Goal: Task Accomplishment & Management: Use online tool/utility

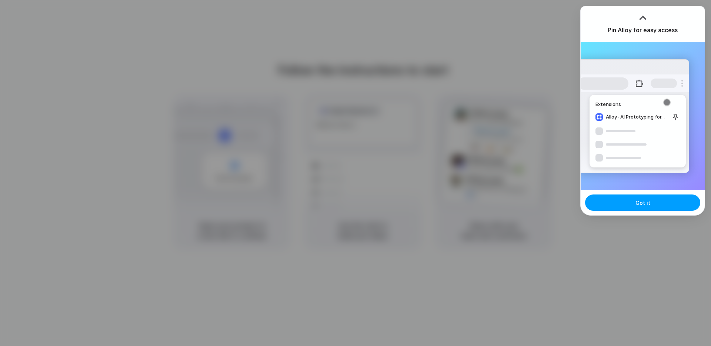
click at [635, 200] on button "Got it" at bounding box center [642, 203] width 115 height 16
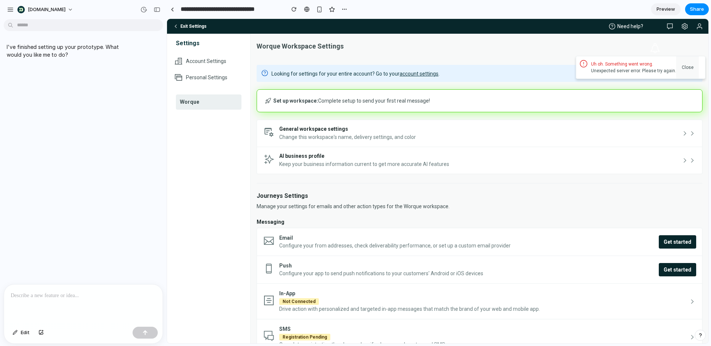
click at [694, 67] on button "Close" at bounding box center [688, 67] width 22 height 22
click at [685, 69] on button "Close" at bounding box center [688, 67] width 22 height 22
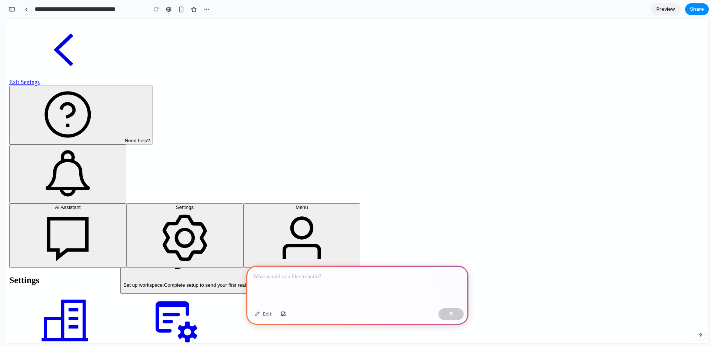
scroll to position [146, 0]
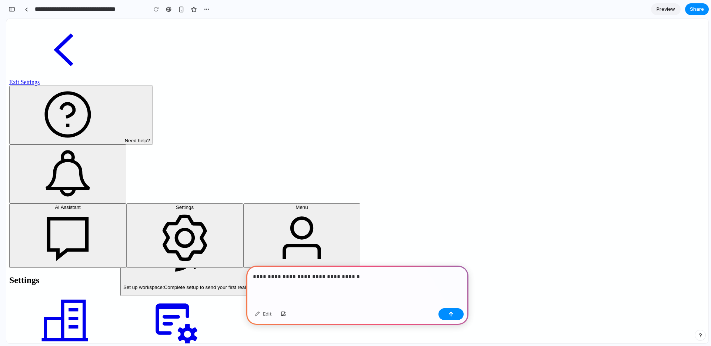
click at [325, 280] on p "**********" at bounding box center [357, 276] width 209 height 9
click at [366, 280] on p "**********" at bounding box center [357, 276] width 209 height 9
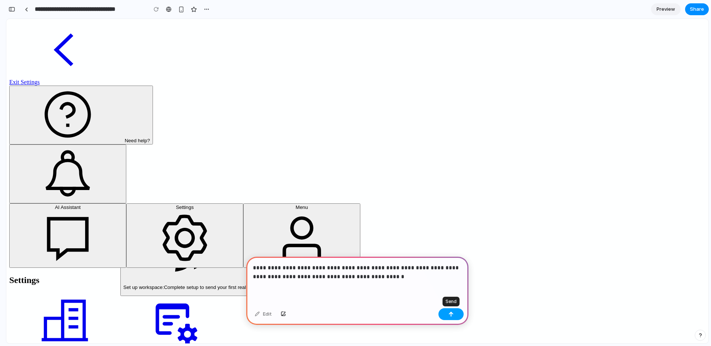
click at [448, 315] on button "button" at bounding box center [451, 314] width 25 height 12
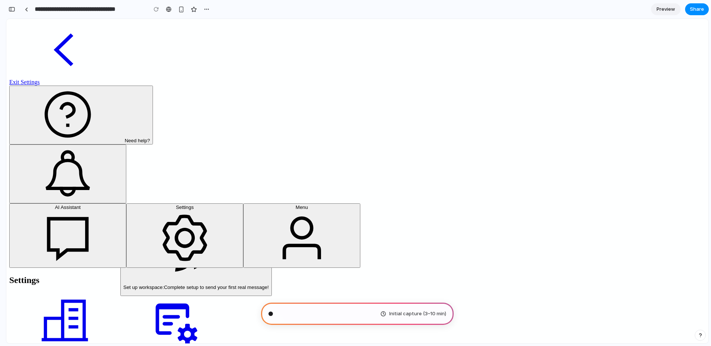
type input "**********"
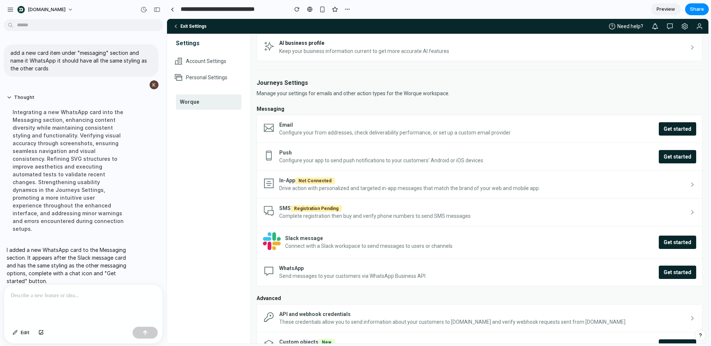
scroll to position [116, 0]
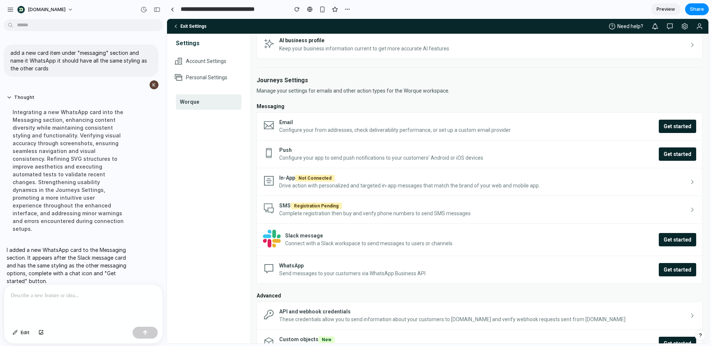
click at [114, 300] on div at bounding box center [83, 304] width 159 height 39
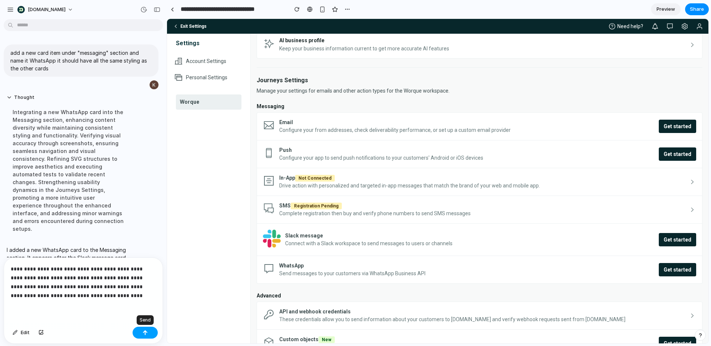
click at [145, 333] on div "button" at bounding box center [145, 332] width 5 height 5
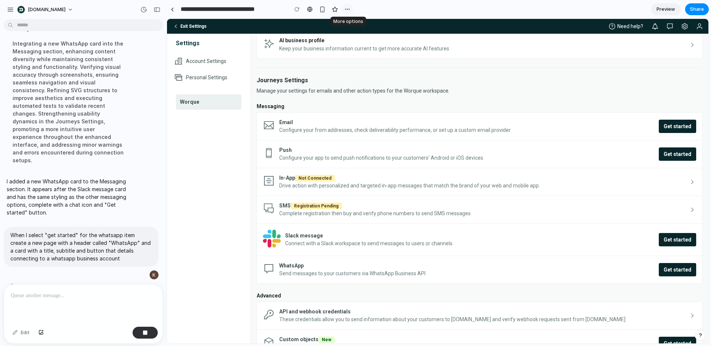
click at [345, 11] on div "button" at bounding box center [348, 9] width 6 height 6
click at [369, 7] on div "Duplicate Delete" at bounding box center [355, 173] width 711 height 346
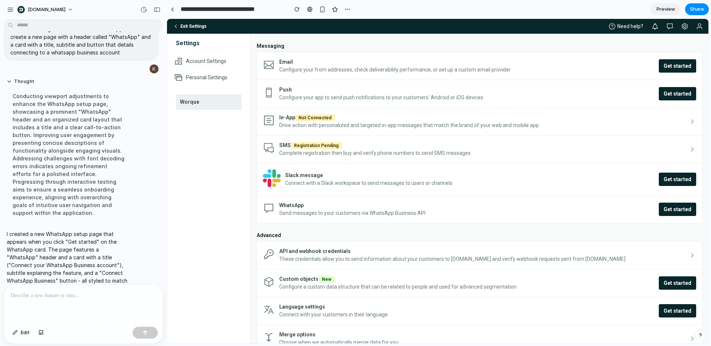
scroll to position [188, 0]
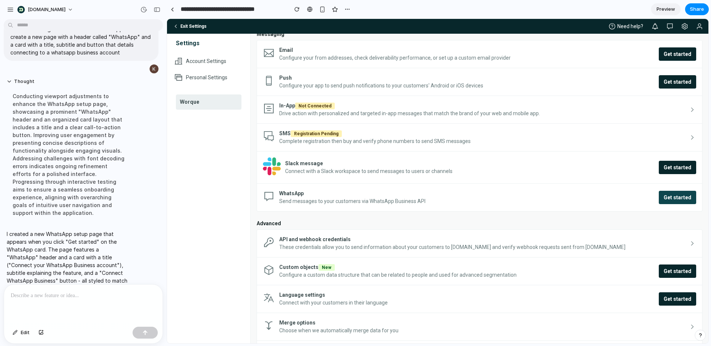
click at [672, 199] on span "Get started" at bounding box center [678, 197] width 28 height 7
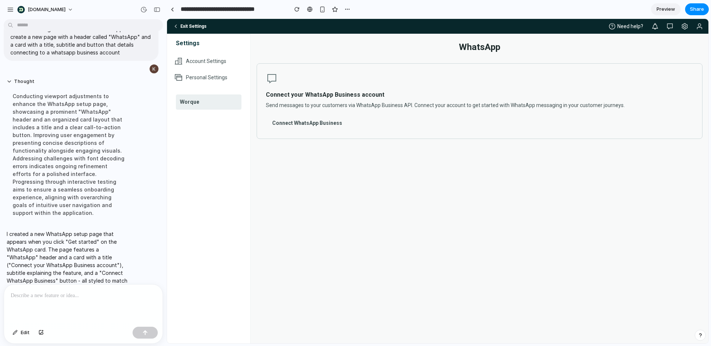
scroll to position [0, 0]
click at [41, 335] on div "button" at bounding box center [41, 333] width 5 height 4
click at [85, 303] on div at bounding box center [83, 304] width 159 height 39
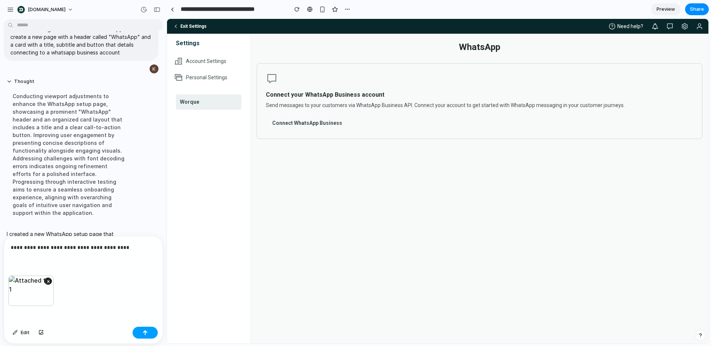
click at [145, 334] on div "button" at bounding box center [145, 332] width 5 height 5
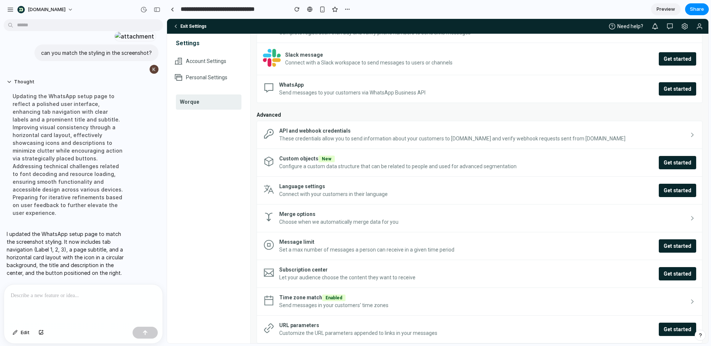
scroll to position [320, 0]
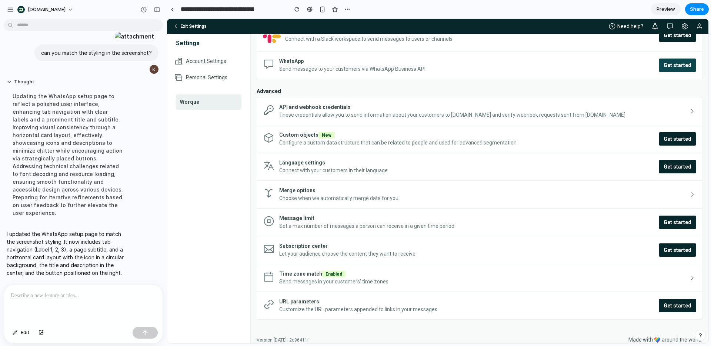
click at [667, 69] on button "Get started" at bounding box center [677, 65] width 37 height 13
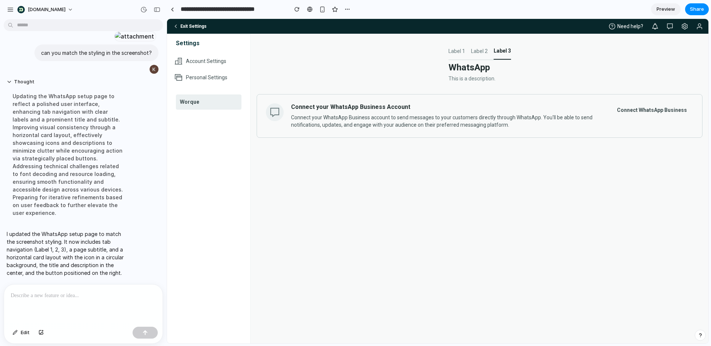
scroll to position [0, 0]
click at [476, 52] on button "Label 2" at bounding box center [479, 51] width 17 height 16
click at [451, 52] on button "Label 1" at bounding box center [457, 51] width 17 height 16
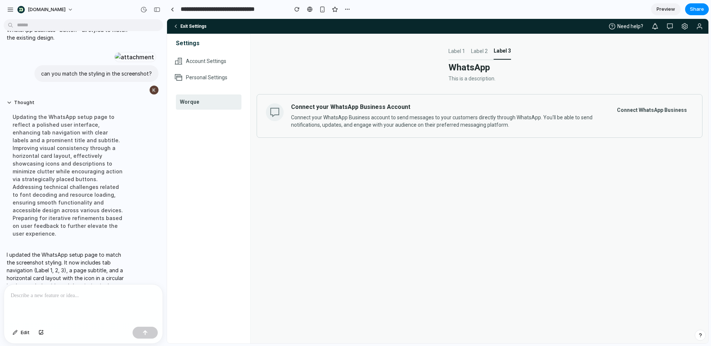
scroll to position [250, 0]
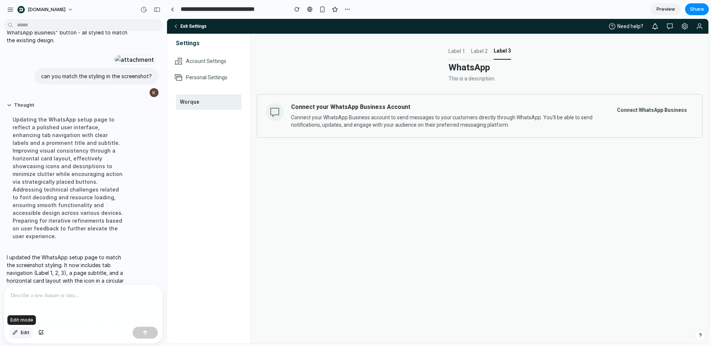
click at [20, 331] on button "Edit" at bounding box center [21, 333] width 24 height 12
click at [491, 67] on div at bounding box center [438, 181] width 542 height 325
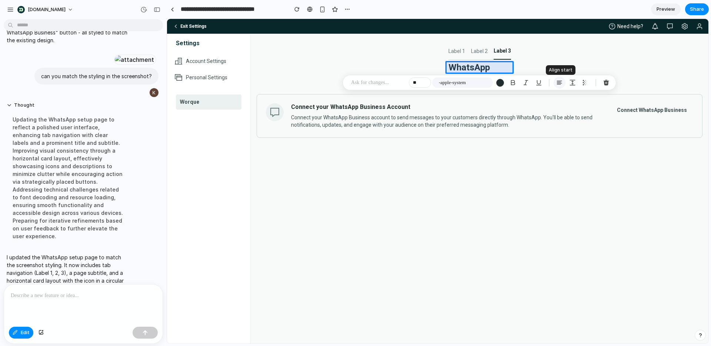
click at [559, 82] on div "button" at bounding box center [560, 82] width 7 height 7
click at [574, 83] on div "button" at bounding box center [573, 82] width 7 height 7
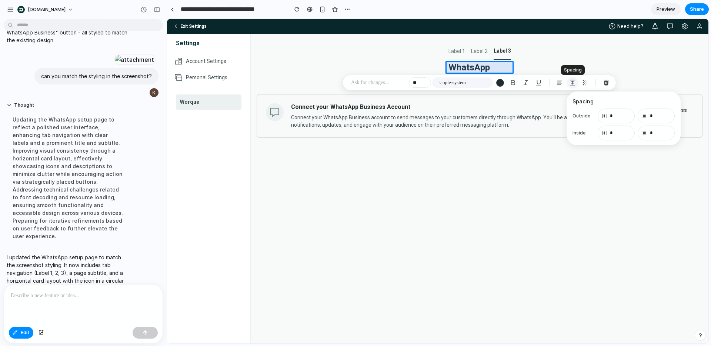
click at [574, 83] on div "button" at bounding box center [573, 82] width 7 height 7
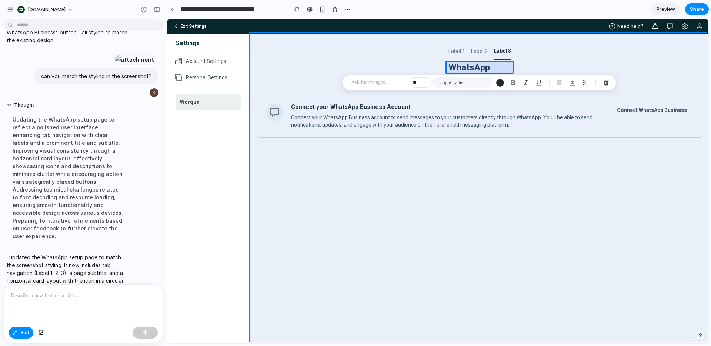
click at [422, 58] on div at bounding box center [438, 181] width 542 height 325
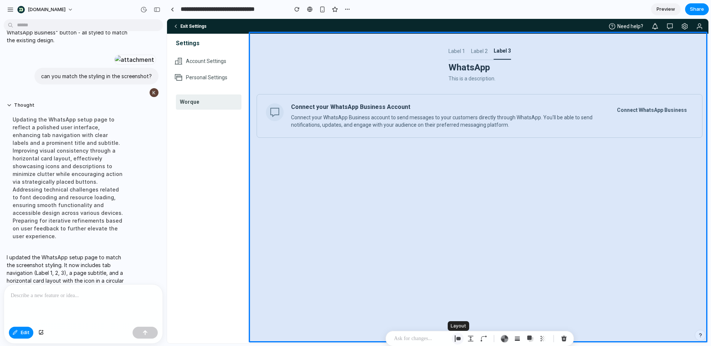
click at [459, 338] on div "button" at bounding box center [458, 338] width 7 height 7
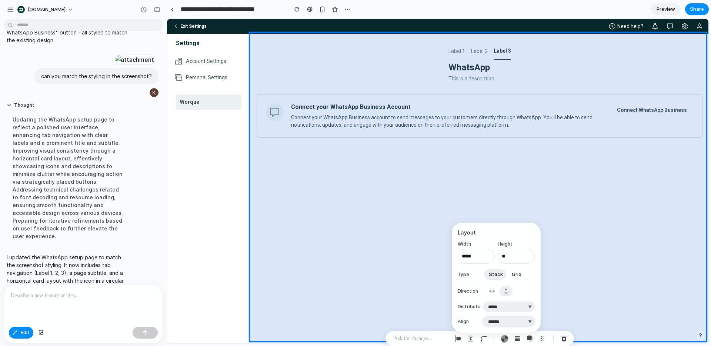
click at [497, 323] on select "***** ****** *** *******" at bounding box center [509, 321] width 52 height 10
select select "**********"
click at [483, 316] on select "***** ****** *** *******" at bounding box center [509, 321] width 52 height 10
click at [506, 307] on select "**********" at bounding box center [509, 307] width 52 height 10
click at [483, 302] on select "**********" at bounding box center [509, 307] width 52 height 10
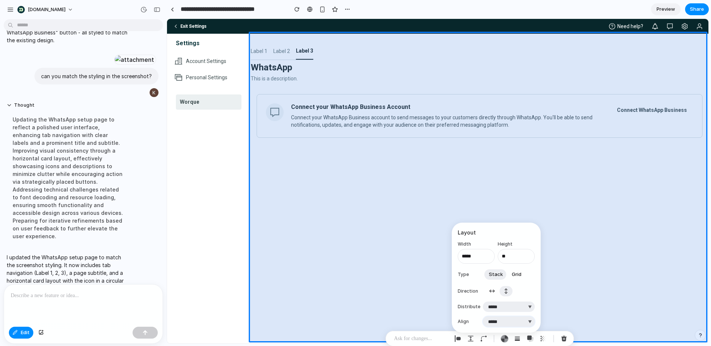
click at [503, 319] on select "***** ****** *** *******" at bounding box center [509, 321] width 52 height 10
click at [471, 337] on div "button" at bounding box center [471, 338] width 7 height 7
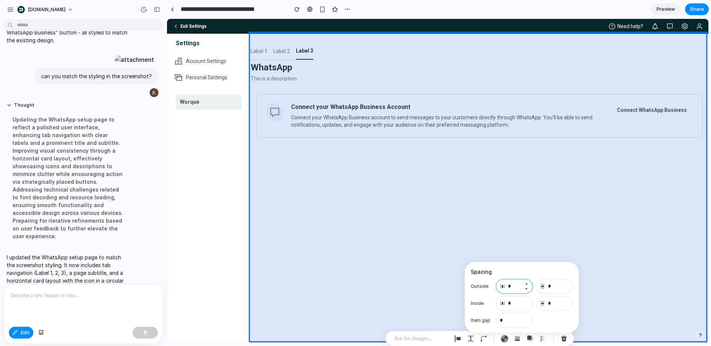
click at [515, 290] on input "*" at bounding box center [514, 286] width 37 height 15
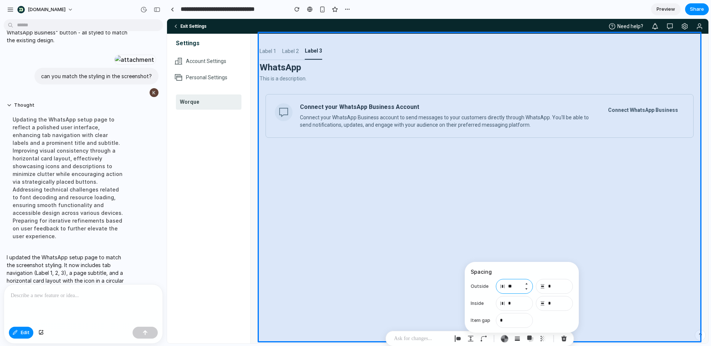
click at [515, 284] on input "**" at bounding box center [514, 286] width 37 height 15
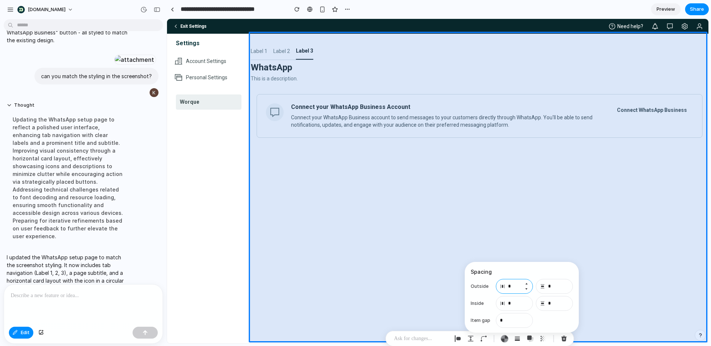
click at [515, 284] on input "*" at bounding box center [514, 286] width 37 height 15
click at [515, 304] on input "*" at bounding box center [514, 303] width 37 height 15
click at [515, 289] on input "*" at bounding box center [514, 286] width 37 height 15
type input "*"
click at [522, 303] on input "*" at bounding box center [514, 303] width 37 height 15
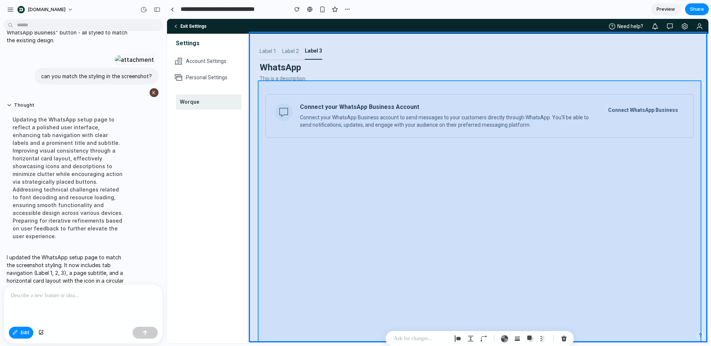
click at [365, 174] on div at bounding box center [438, 181] width 542 height 325
type input "**"
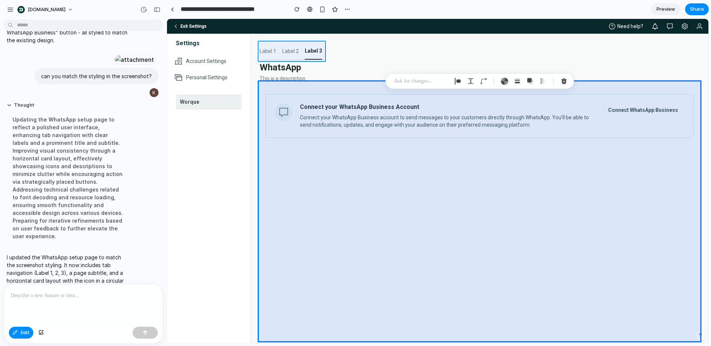
click at [301, 55] on div at bounding box center [438, 181] width 542 height 325
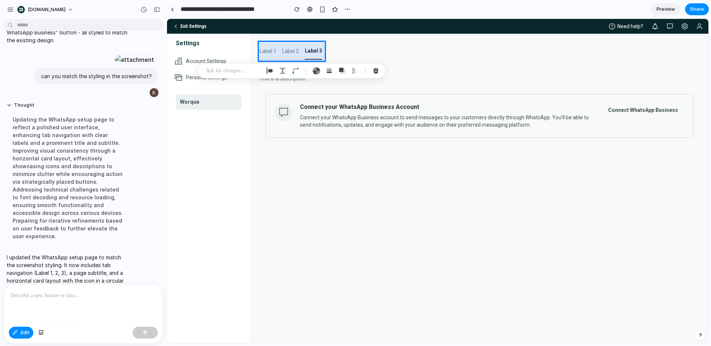
click at [228, 69] on p at bounding box center [233, 70] width 55 height 9
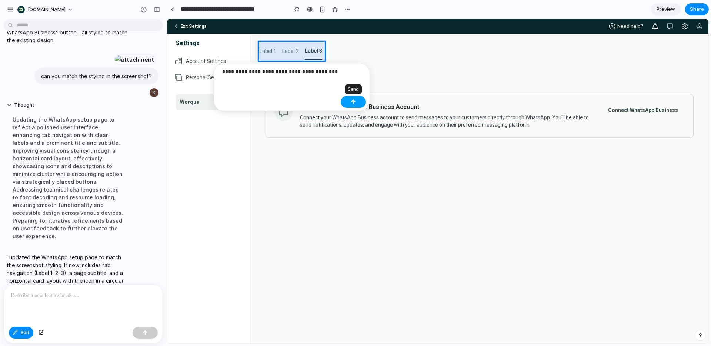
click at [351, 102] on div "button" at bounding box center [353, 101] width 5 height 5
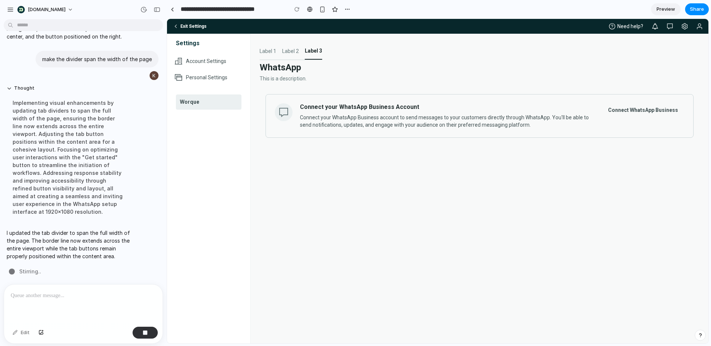
scroll to position [451, 0]
click at [143, 9] on div "button" at bounding box center [143, 9] width 7 height 7
click at [49, 11] on span "[DOMAIN_NAME]" at bounding box center [47, 9] width 38 height 7
click at [87, 6] on div "Settings Invite members Change theme Sign out" at bounding box center [355, 173] width 711 height 346
click at [10, 9] on div "button" at bounding box center [10, 9] width 7 height 7
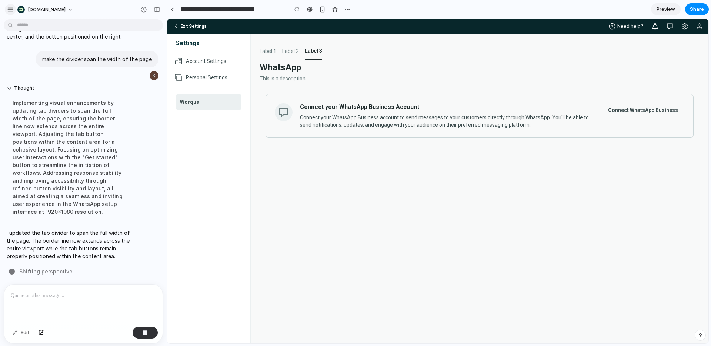
click at [13, 10] on div "button" at bounding box center [10, 9] width 7 height 7
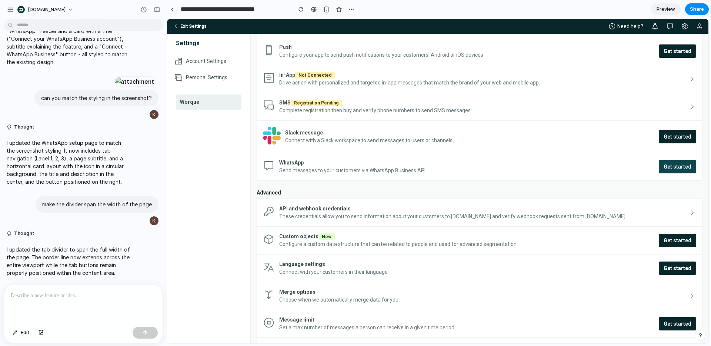
scroll to position [201, 0]
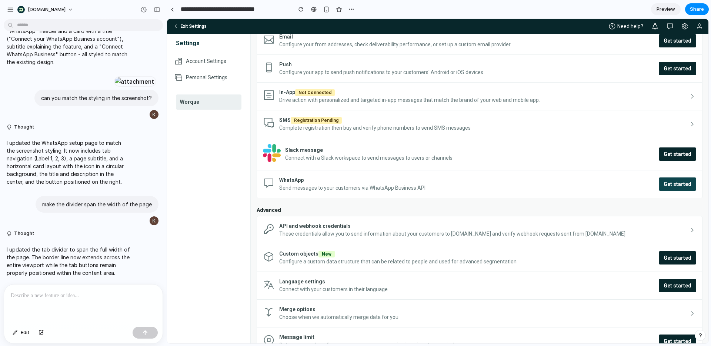
click at [677, 186] on span "Get started" at bounding box center [678, 183] width 28 height 7
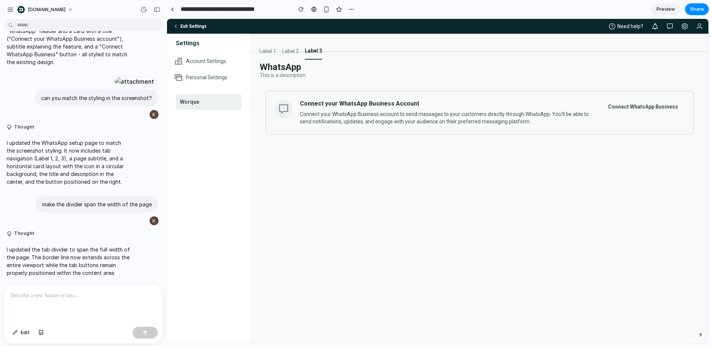
click at [72, 298] on p at bounding box center [83, 295] width 145 height 9
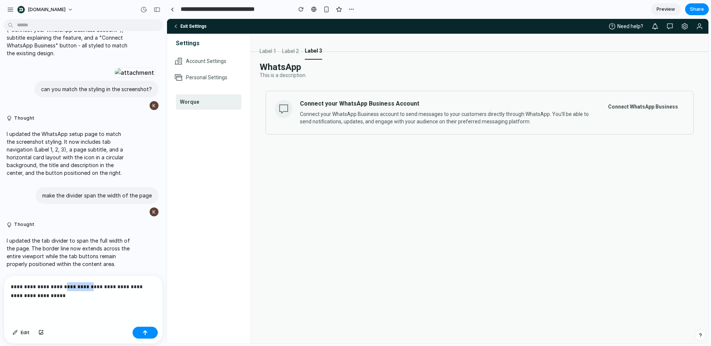
click at [76, 290] on p "**********" at bounding box center [83, 291] width 145 height 18
click at [74, 289] on p "**********" at bounding box center [83, 291] width 145 height 18
click at [88, 288] on p "**********" at bounding box center [83, 291] width 145 height 18
click at [72, 294] on p "**********" at bounding box center [83, 291] width 145 height 18
click at [147, 335] on div "button" at bounding box center [145, 332] width 5 height 5
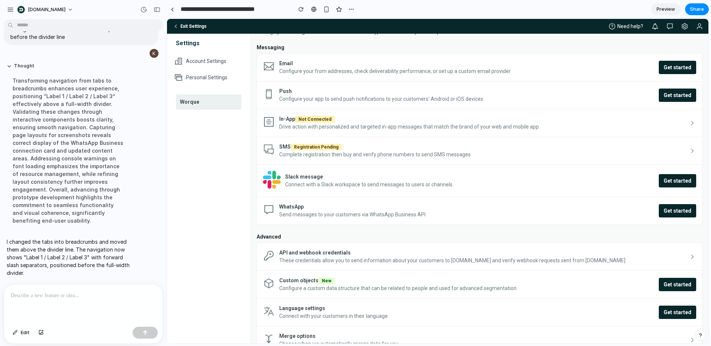
scroll to position [184, 0]
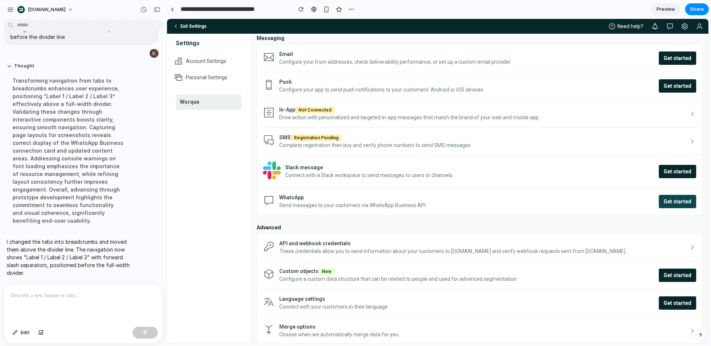
click at [673, 204] on span "Get started" at bounding box center [678, 201] width 28 height 7
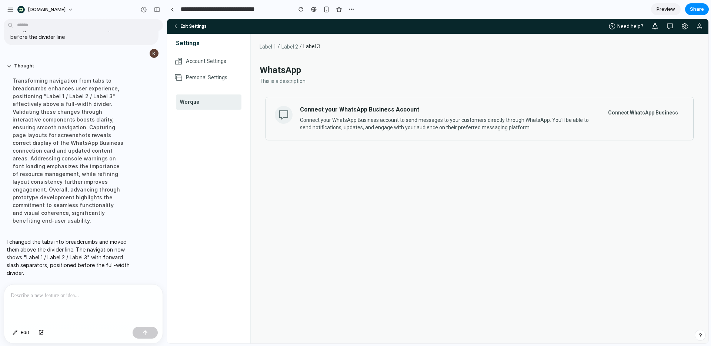
click at [80, 299] on p at bounding box center [83, 295] width 145 height 9
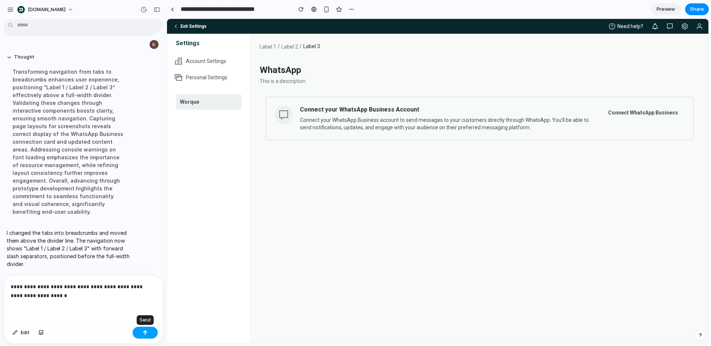
click at [149, 332] on button "button" at bounding box center [145, 333] width 25 height 12
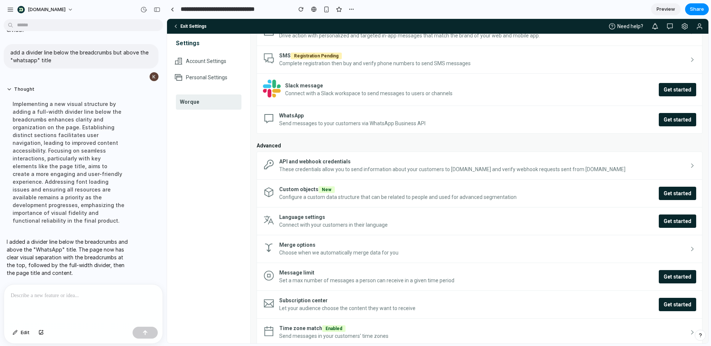
scroll to position [263, 0]
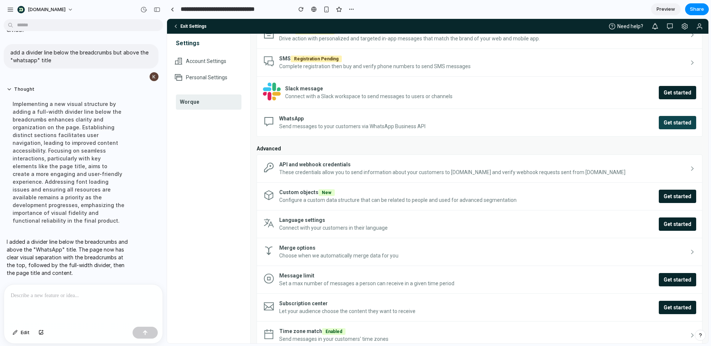
click at [684, 122] on span "Get started" at bounding box center [678, 122] width 28 height 7
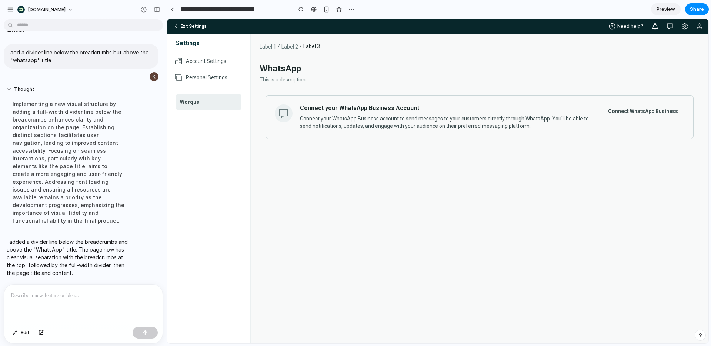
scroll to position [0, 0]
click at [644, 110] on span "Connect WhatsApp Business" at bounding box center [643, 110] width 70 height 7
click at [48, 295] on p at bounding box center [83, 295] width 145 height 9
click at [18, 332] on button "Edit" at bounding box center [21, 333] width 24 height 12
click at [610, 116] on div at bounding box center [438, 181] width 542 height 325
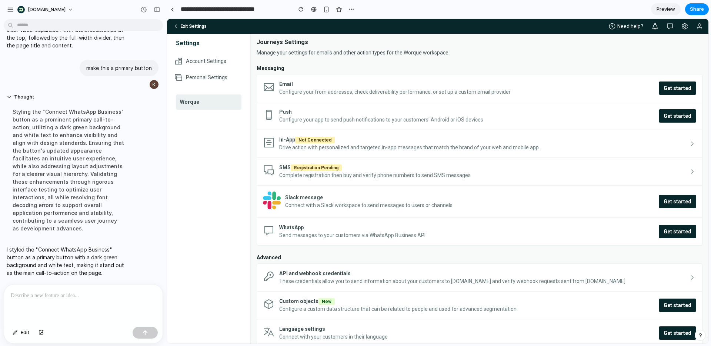
scroll to position [214, 0]
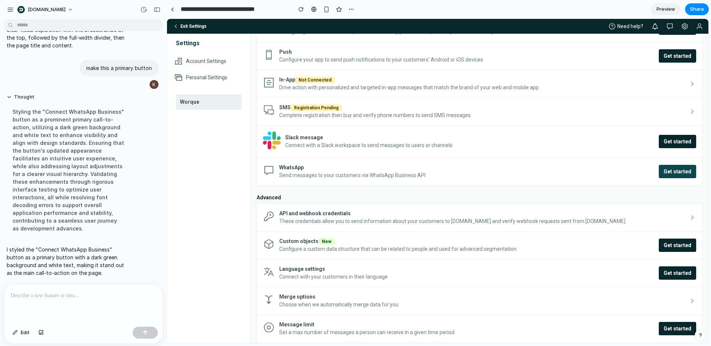
click at [666, 172] on span "Get started" at bounding box center [678, 171] width 28 height 7
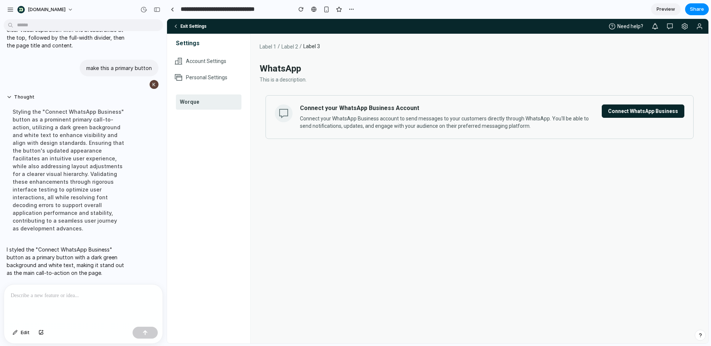
click at [617, 112] on span "Connect WhatsApp Business" at bounding box center [643, 110] width 70 height 7
click at [110, 304] on div at bounding box center [83, 304] width 159 height 39
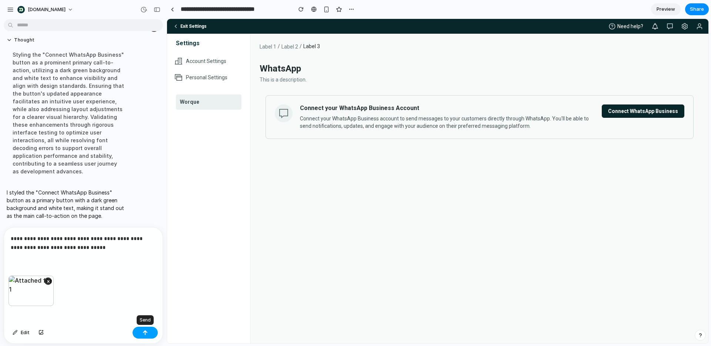
click at [136, 332] on button "button" at bounding box center [145, 333] width 25 height 12
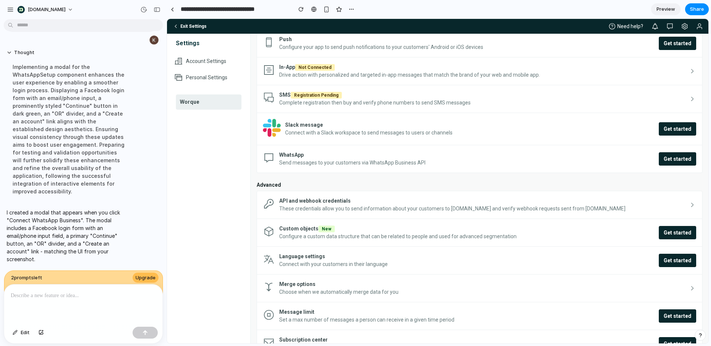
scroll to position [212, 0]
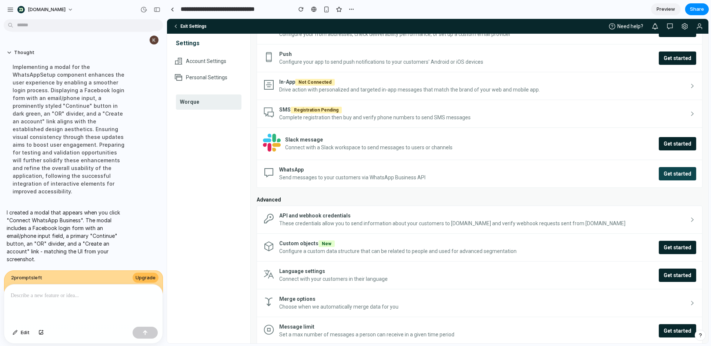
click at [681, 175] on span "Get started" at bounding box center [678, 173] width 28 height 7
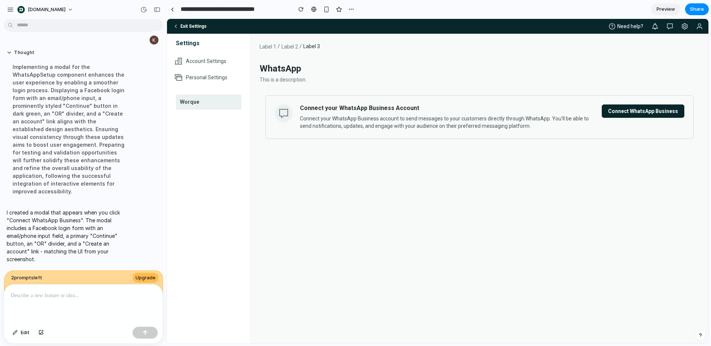
click at [625, 111] on span "Connect WhatsApp Business" at bounding box center [643, 110] width 70 height 7
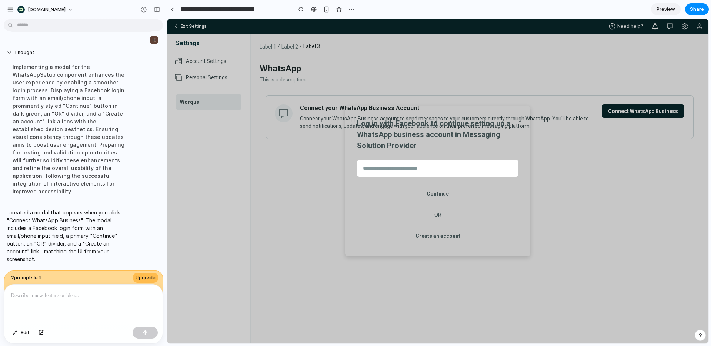
click at [89, 295] on p at bounding box center [83, 295] width 145 height 9
click at [24, 334] on span "Edit" at bounding box center [25, 332] width 9 height 7
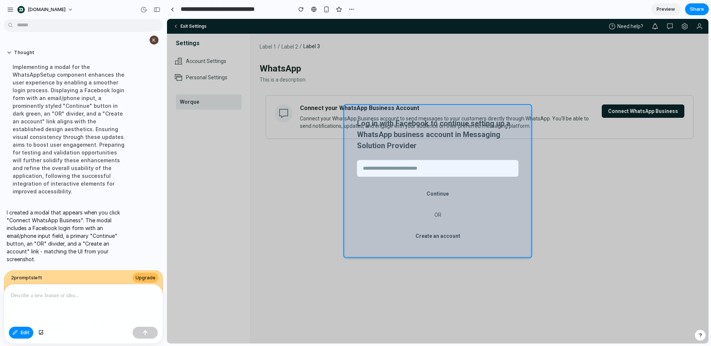
click at [421, 249] on div at bounding box center [438, 181] width 542 height 325
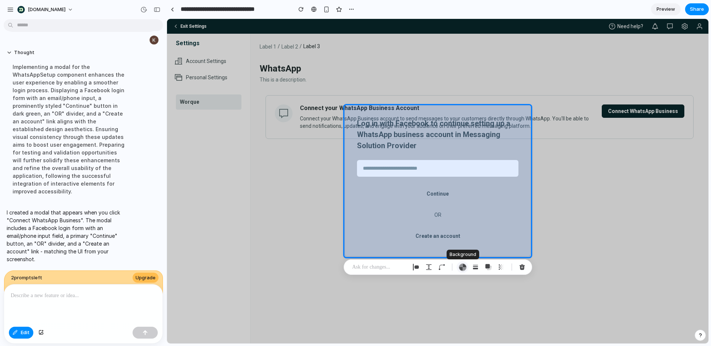
click at [462, 268] on div "button" at bounding box center [463, 267] width 8 height 8
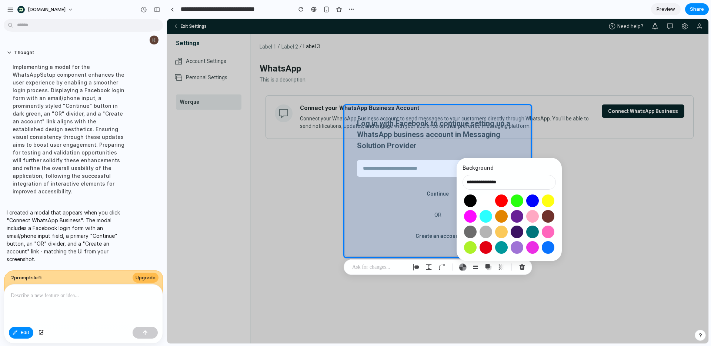
click at [486, 202] on button "Select color oklch(1 0 0)" at bounding box center [486, 201] width 14 height 14
type input "**********"
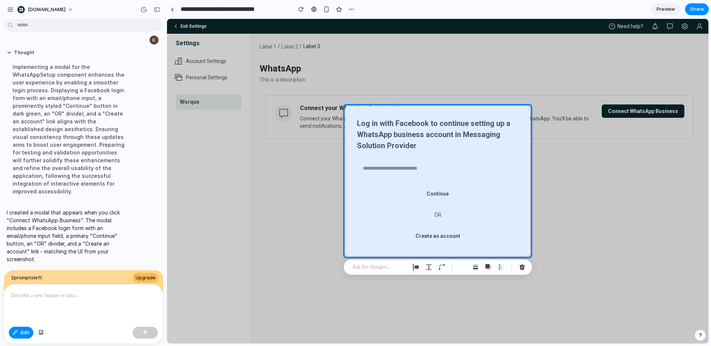
click at [109, 296] on p at bounding box center [83, 295] width 145 height 9
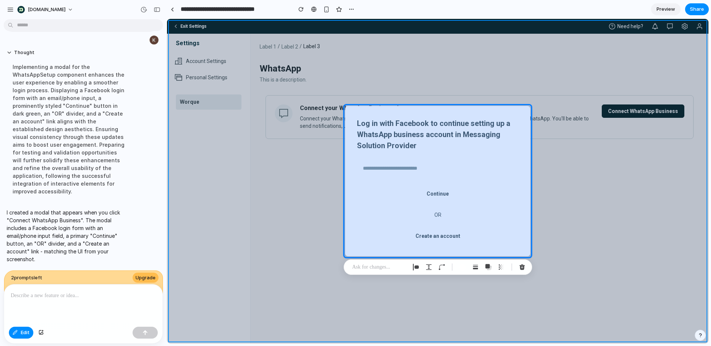
click at [299, 274] on div at bounding box center [438, 181] width 542 height 325
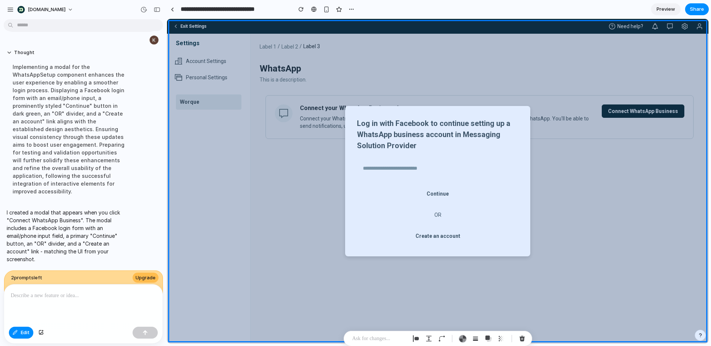
click at [100, 311] on div at bounding box center [83, 304] width 159 height 39
click at [21, 332] on span "Edit" at bounding box center [25, 332] width 9 height 7
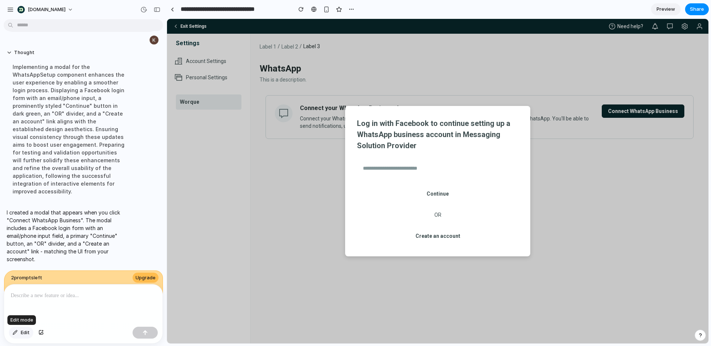
click at [23, 332] on span "Edit" at bounding box center [25, 332] width 9 height 7
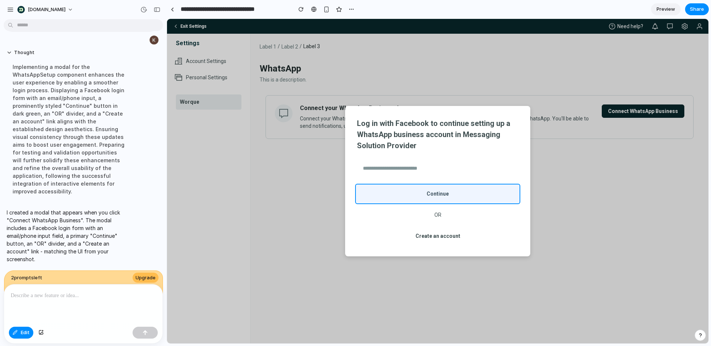
click at [420, 196] on div at bounding box center [438, 181] width 542 height 325
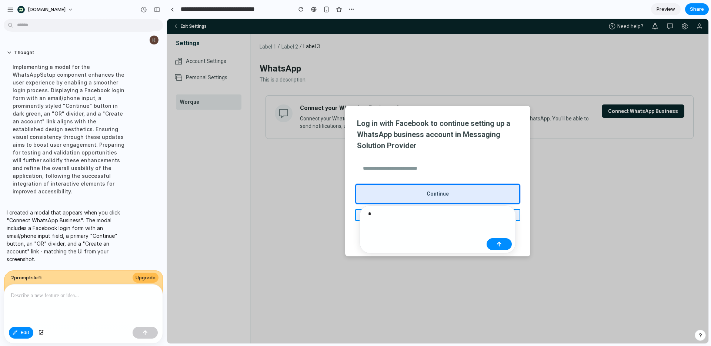
drag, startPoint x: 373, startPoint y: 215, endPoint x: 358, endPoint y: 215, distance: 14.8
click at [358, 215] on body "Customer.io add a new card item under "messaging" section and name it WhatsApp …" at bounding box center [355, 173] width 711 height 346
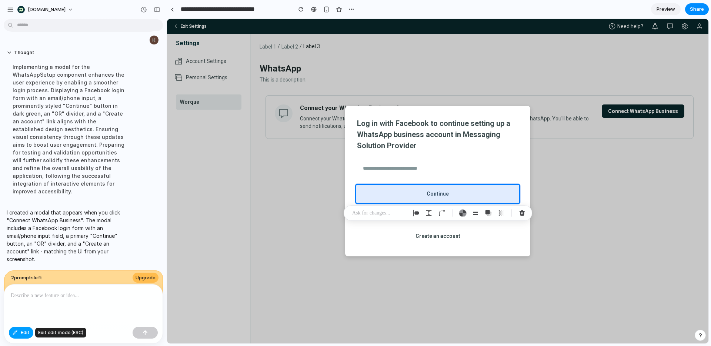
click at [25, 333] on span "Edit" at bounding box center [25, 332] width 9 height 7
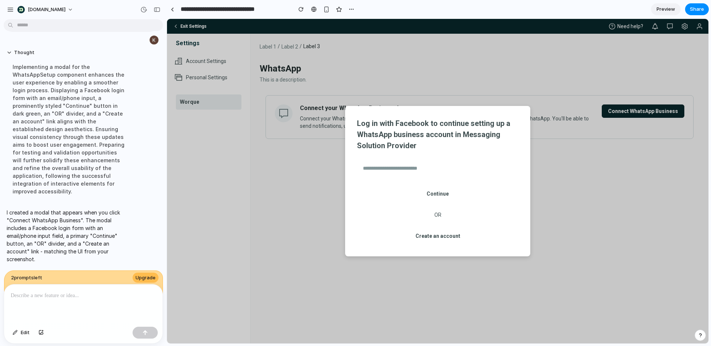
click at [58, 298] on p at bounding box center [83, 295] width 145 height 9
click at [51, 296] on p "**********" at bounding box center [83, 295] width 145 height 9
click at [93, 296] on p "**********" at bounding box center [83, 295] width 145 height 9
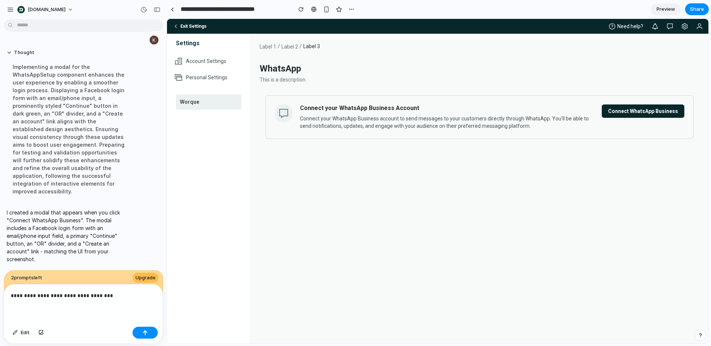
click at [628, 108] on span "Connect WhatsApp Business" at bounding box center [643, 110] width 70 height 7
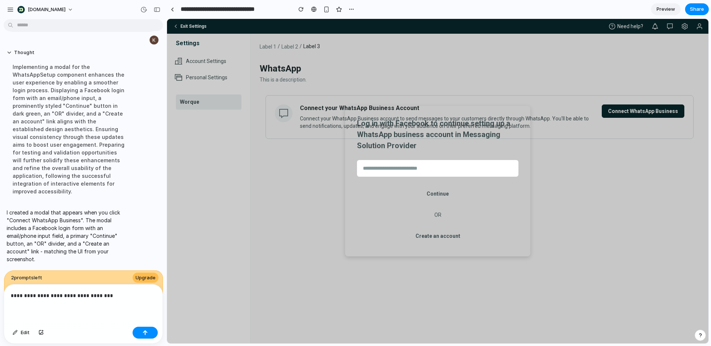
click at [121, 293] on p "**********" at bounding box center [83, 295] width 145 height 9
click at [398, 227] on div "Log in with Facebook to continue setting up a WhatsApp business account in Mess…" at bounding box center [437, 181] width 185 height 150
click at [16, 335] on button "Edit" at bounding box center [21, 333] width 24 height 12
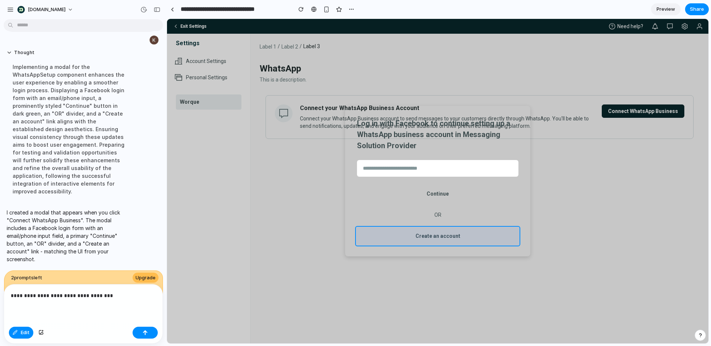
click at [386, 234] on div at bounding box center [438, 181] width 542 height 325
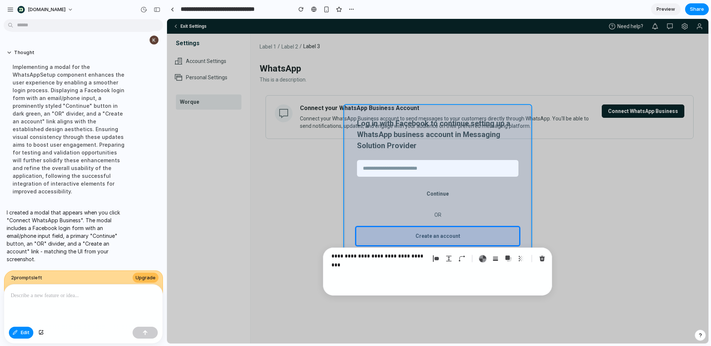
click at [348, 232] on div at bounding box center [438, 181] width 542 height 325
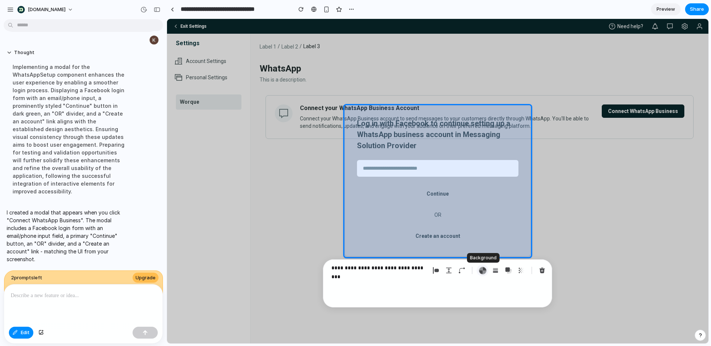
click at [481, 272] on div "button" at bounding box center [483, 271] width 8 height 8
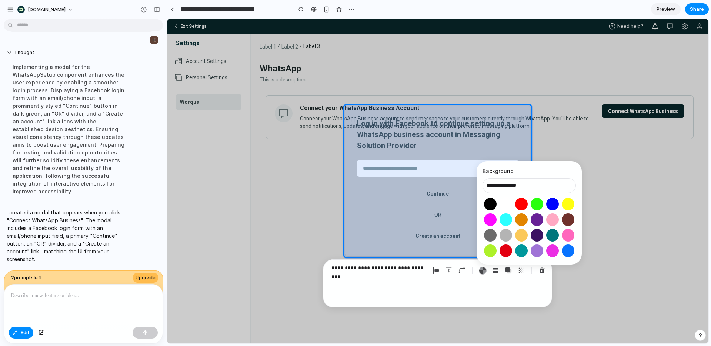
click at [505, 203] on button "Select color oklch(1 0 0)" at bounding box center [506, 204] width 14 height 14
type input "**********"
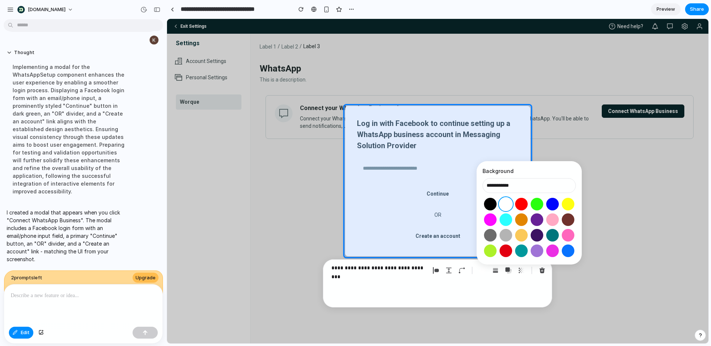
click at [403, 268] on p "**********" at bounding box center [380, 267] width 96 height 9
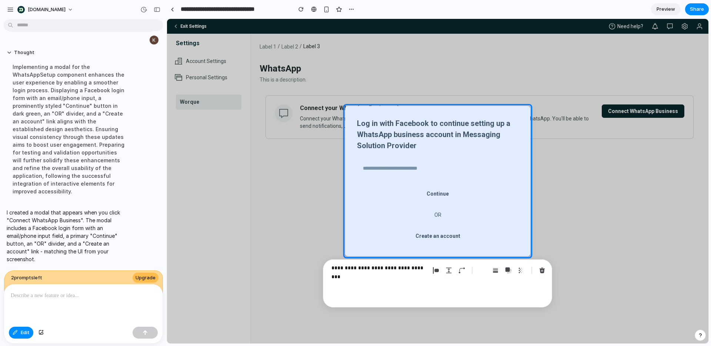
click at [428, 285] on div "**********" at bounding box center [437, 283] width 229 height 48
click at [62, 301] on div at bounding box center [83, 304] width 159 height 39
click at [17, 335] on button "Edit" at bounding box center [21, 333] width 24 height 12
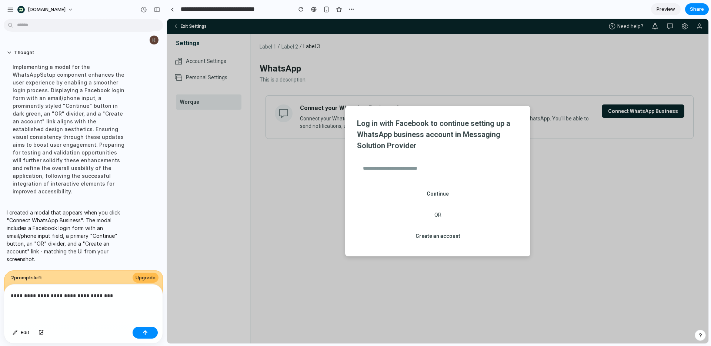
click at [117, 299] on p "**********" at bounding box center [83, 295] width 145 height 9
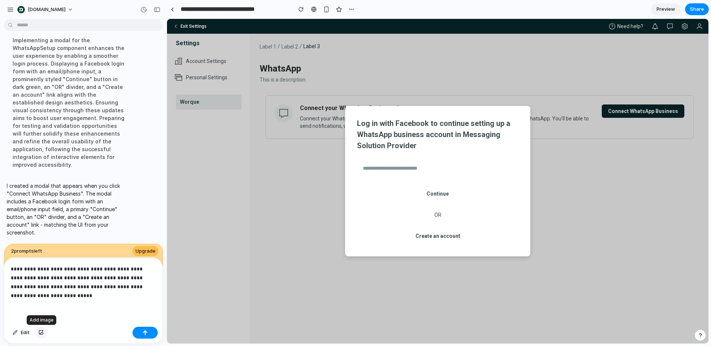
click at [41, 333] on div "button" at bounding box center [41, 333] width 5 height 4
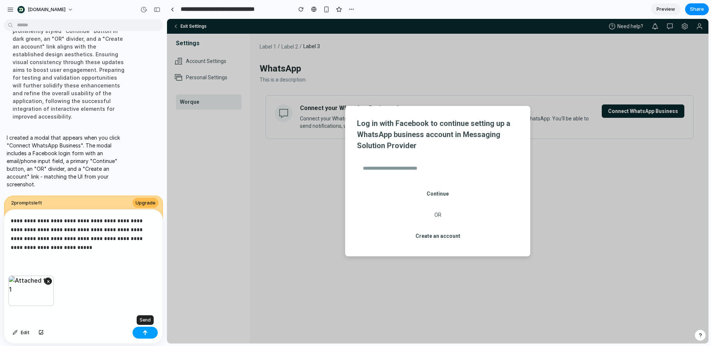
click at [145, 331] on div "button" at bounding box center [145, 332] width 5 height 5
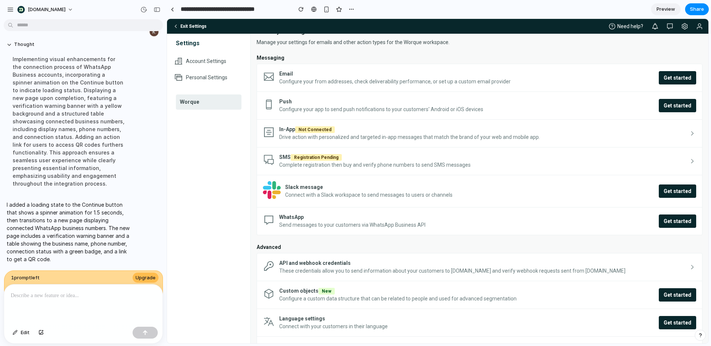
scroll to position [185, 0]
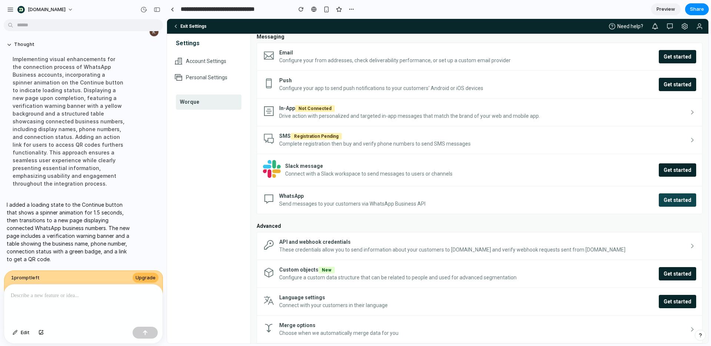
click at [677, 199] on span "Get started" at bounding box center [678, 199] width 28 height 7
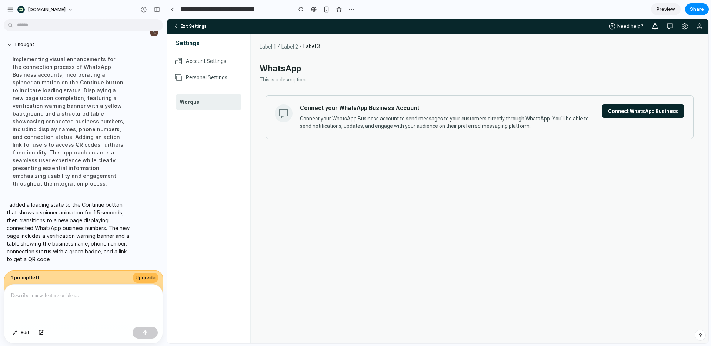
click at [614, 112] on span "Connect WhatsApp Business" at bounding box center [643, 110] width 70 height 7
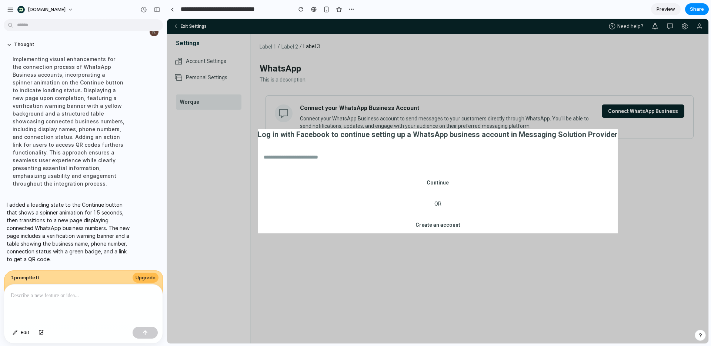
click at [439, 184] on button "Continue" at bounding box center [438, 183] width 360 height 17
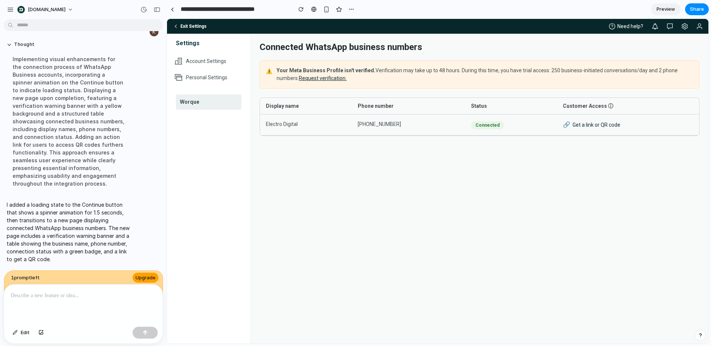
click at [149, 273] on button "Upgrade" at bounding box center [146, 278] width 26 height 10
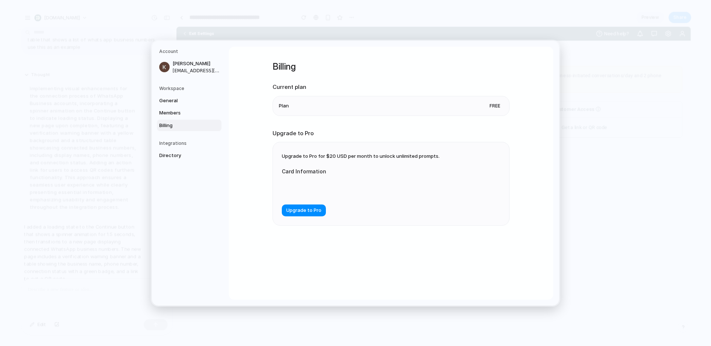
scroll to position [1224, 0]
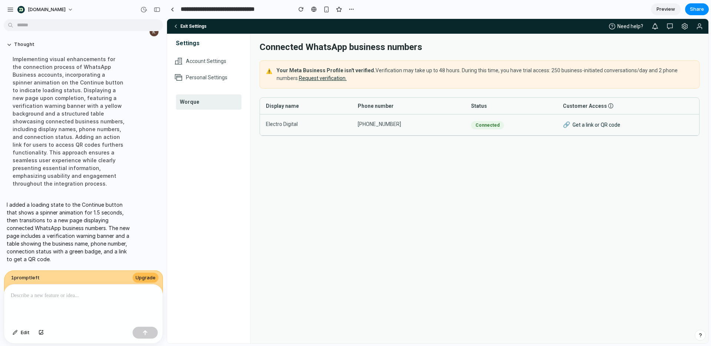
scroll to position [1238, 0]
click at [96, 302] on div at bounding box center [83, 304] width 159 height 39
click at [40, 334] on div "button" at bounding box center [41, 333] width 5 height 4
click at [83, 292] on p at bounding box center [83, 295] width 145 height 9
click at [39, 332] on div "button" at bounding box center [41, 333] width 5 height 4
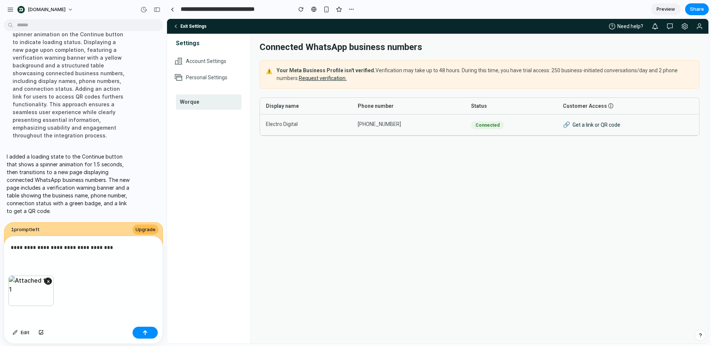
click at [113, 252] on div "**********" at bounding box center [83, 255] width 159 height 39
click at [150, 332] on button "button" at bounding box center [145, 333] width 25 height 12
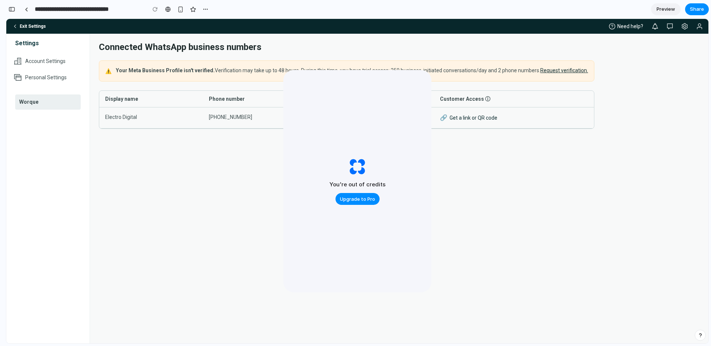
scroll to position [2171, 0]
click at [26, 10] on div at bounding box center [26, 9] width 3 height 4
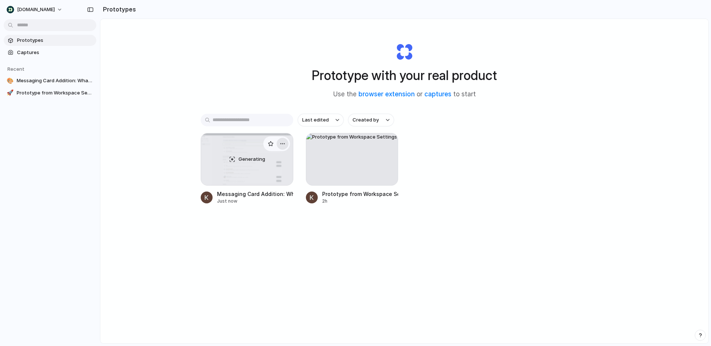
click at [282, 145] on div "button" at bounding box center [283, 144] width 6 height 6
click at [389, 165] on div "Open in new tab Rename Copy link Delete" at bounding box center [355, 173] width 711 height 346
click at [385, 142] on div "button" at bounding box center [388, 144] width 6 height 6
click at [360, 194] on span "Delete" at bounding box center [360, 195] width 16 height 7
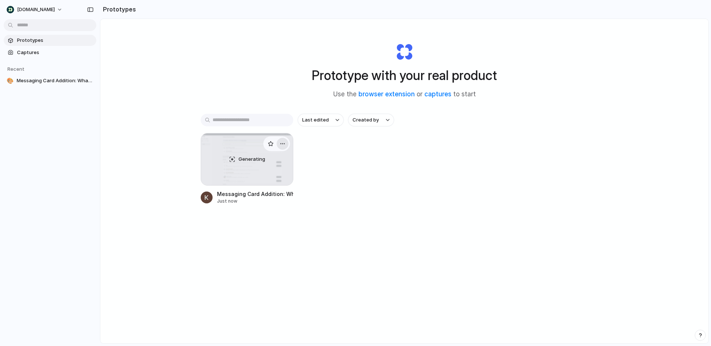
click at [284, 144] on div "button" at bounding box center [283, 144] width 6 height 6
click at [326, 149] on div "Open in new tab Rename Copy link Delete" at bounding box center [355, 173] width 711 height 346
click at [90, 11] on div "button" at bounding box center [90, 9] width 7 height 5
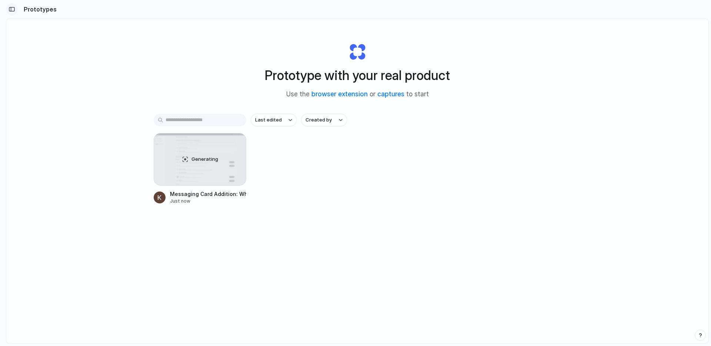
click at [12, 10] on div "button" at bounding box center [12, 9] width 7 height 5
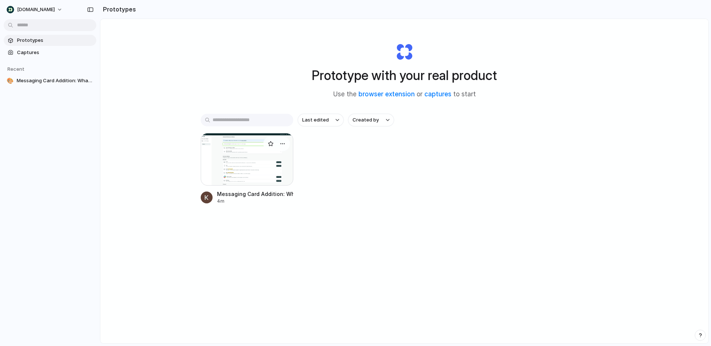
click at [251, 150] on div at bounding box center [247, 159] width 93 height 53
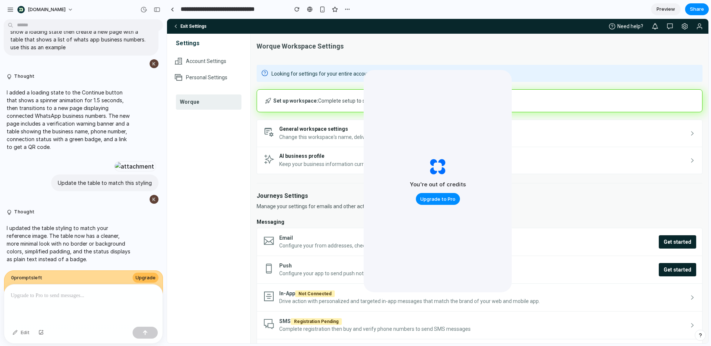
click at [497, 203] on div "You're out of credits Upgrade to Pro" at bounding box center [438, 181] width 148 height 222
click at [114, 279] on div "0 prompt s left Upgrade" at bounding box center [83, 283] width 159 height 26
click at [260, 230] on link "Email Configure your from addresses, check deliverability performance, or set u…" at bounding box center [480, 242] width 446 height 28
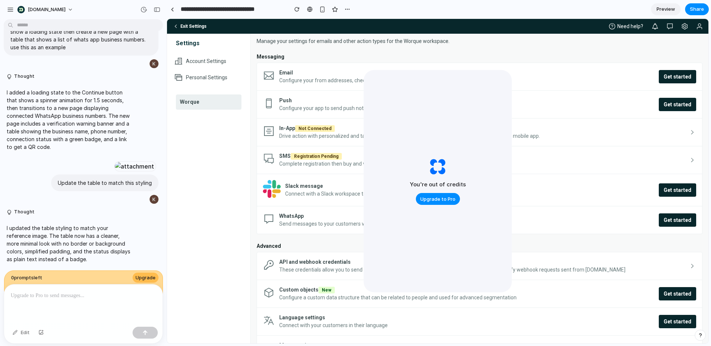
scroll to position [164, 0]
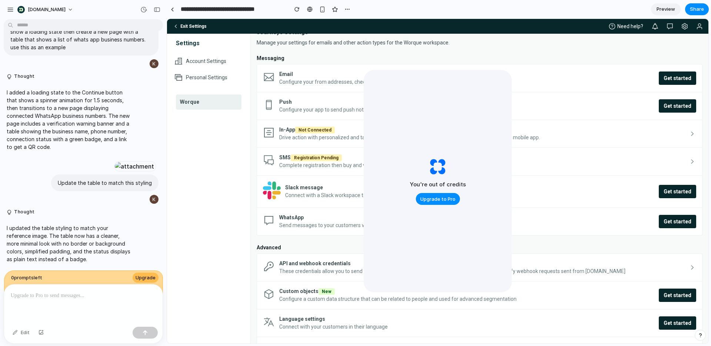
click at [664, 14] on link "Preview" at bounding box center [666, 9] width 30 height 12
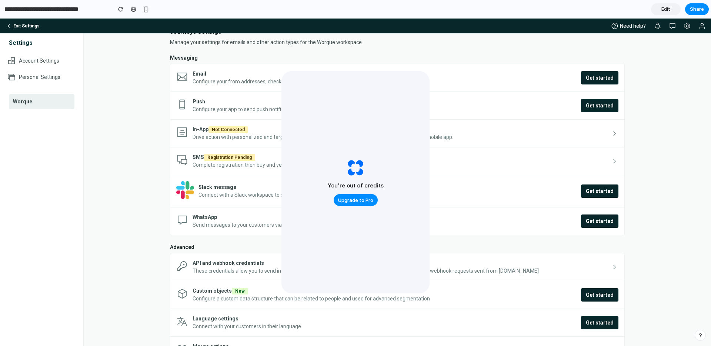
click at [664, 14] on link "Edit" at bounding box center [666, 9] width 30 height 12
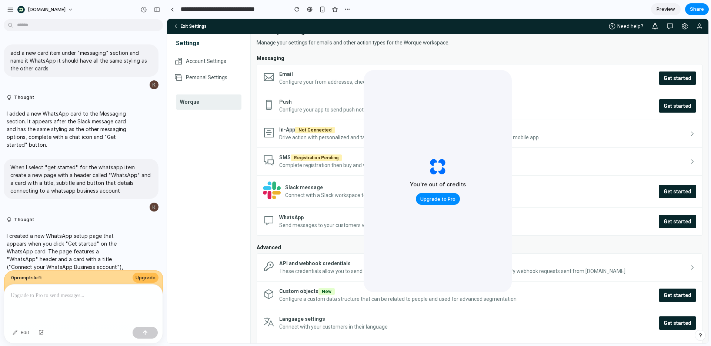
scroll to position [1263, 0]
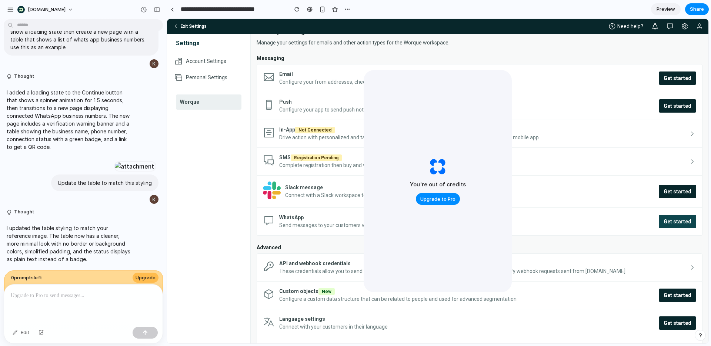
click at [668, 226] on button "Get started" at bounding box center [677, 221] width 37 height 13
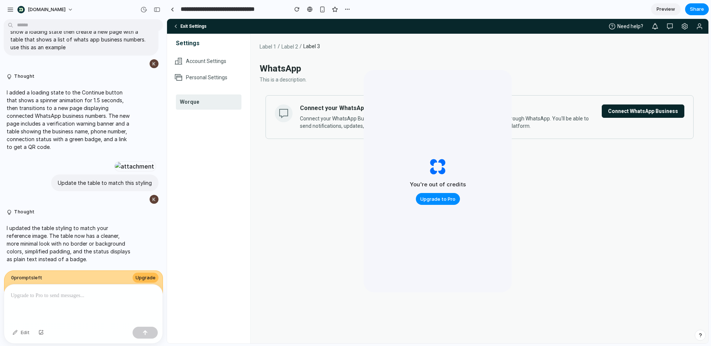
scroll to position [0, 0]
click at [631, 112] on span "Connect WhatsApp Business" at bounding box center [643, 110] width 70 height 7
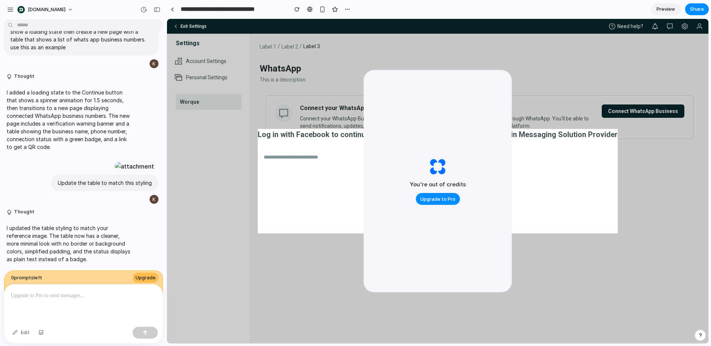
drag, startPoint x: 364, startPoint y: 183, endPoint x: 194, endPoint y: 164, distance: 171.1
click at [364, 183] on div "You're out of credits Upgrade to Pro" at bounding box center [438, 181] width 148 height 222
click at [358, 183] on button "Continue" at bounding box center [438, 183] width 360 height 17
click at [403, 181] on div "You're out of credits Upgrade to Pro" at bounding box center [438, 181] width 148 height 222
click at [422, 181] on h2 "You're out of credits" at bounding box center [438, 184] width 56 height 9
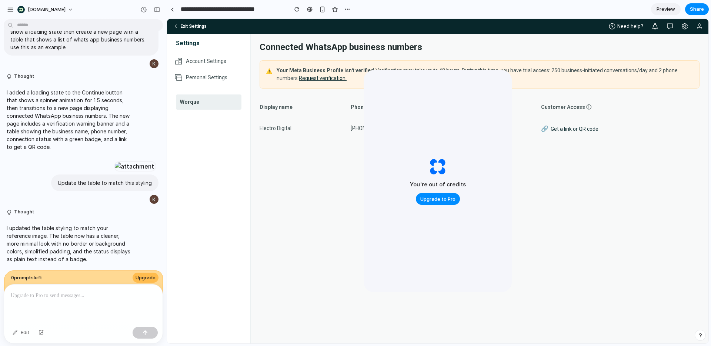
click at [301, 125] on td "Electro Digital" at bounding box center [305, 129] width 91 height 24
click at [359, 126] on td "+353851738399" at bounding box center [411, 129] width 120 height 24
click at [350, 72] on strong "Your Meta Business Profile isn't verified." at bounding box center [326, 70] width 99 height 6
click at [672, 7] on span "Preview" at bounding box center [666, 9] width 19 height 7
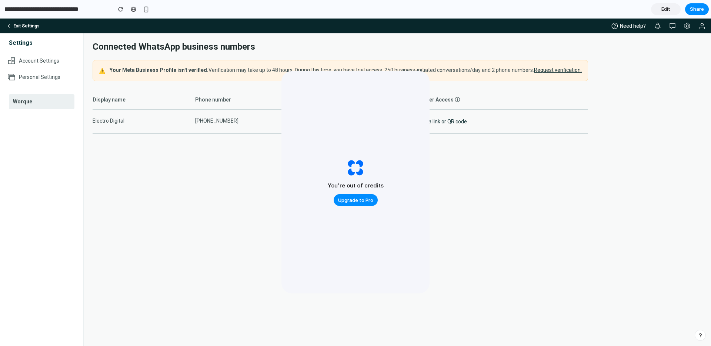
click at [672, 7] on link "Edit" at bounding box center [666, 9] width 30 height 12
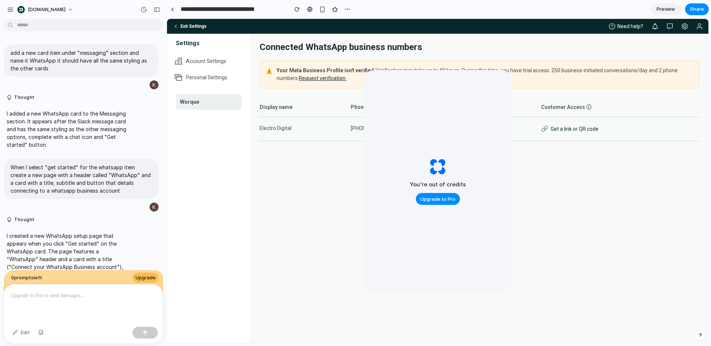
scroll to position [1263, 0]
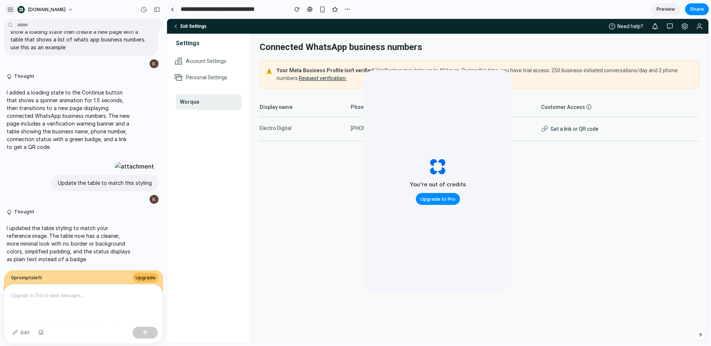
click at [7, 10] on div "button" at bounding box center [10, 9] width 7 height 7
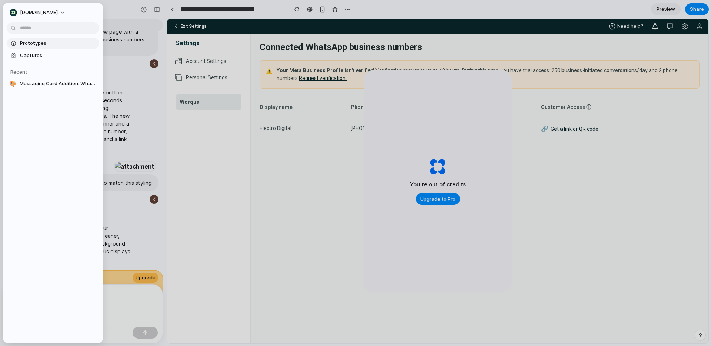
click at [32, 44] on span "Prototypes" at bounding box center [58, 43] width 76 height 7
